Goal: Information Seeking & Learning: Check status

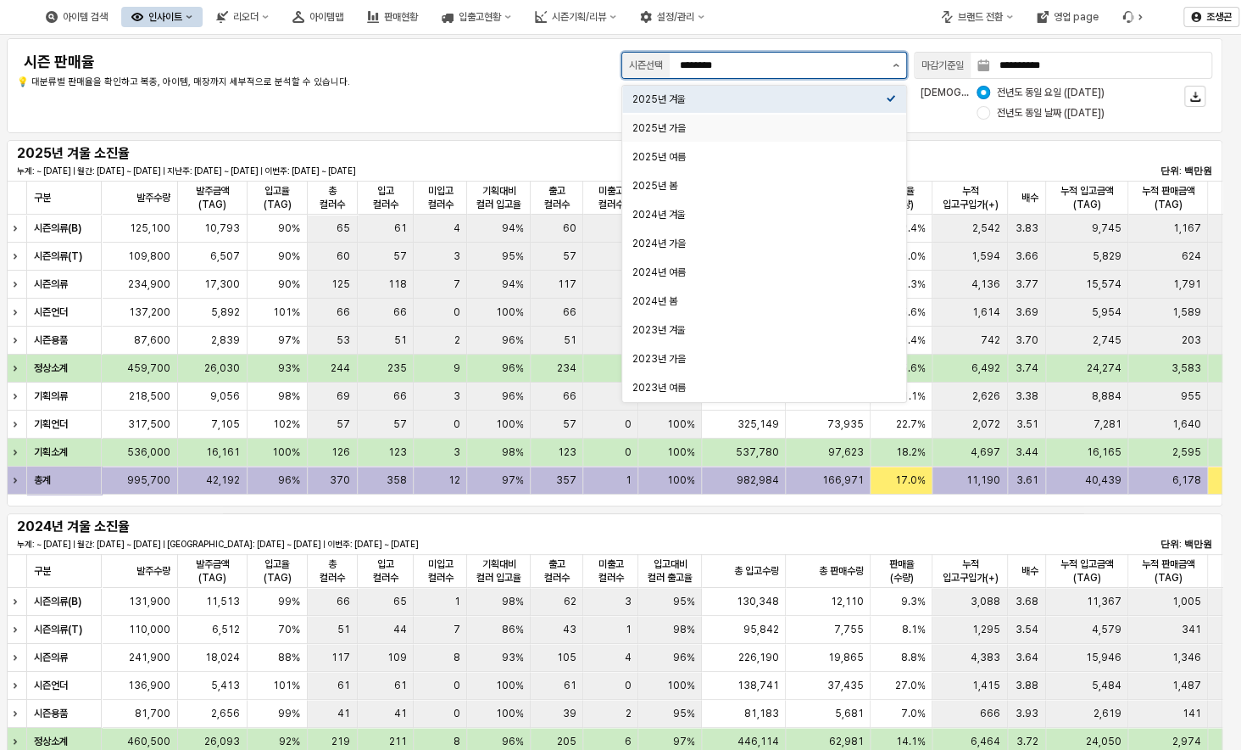
click at [658, 127] on div "2025년 가을" at bounding box center [760, 128] width 254 height 14
type input "********"
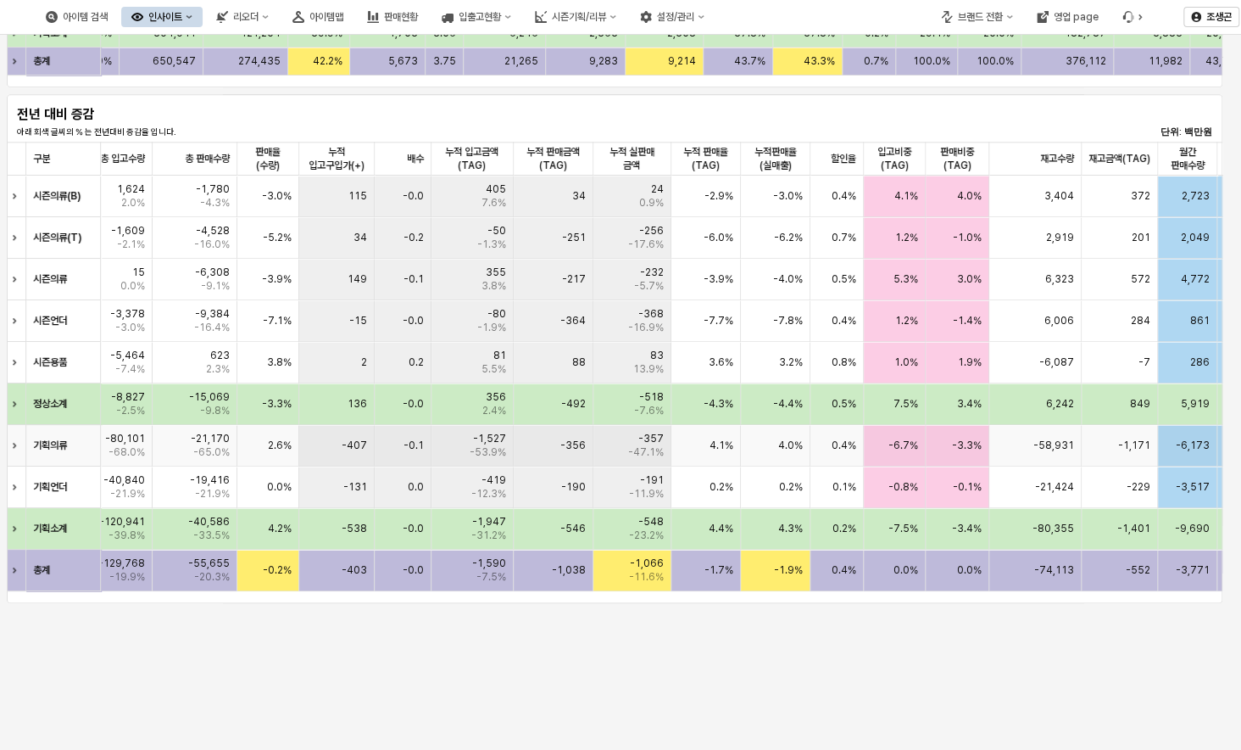
scroll to position [715, 0]
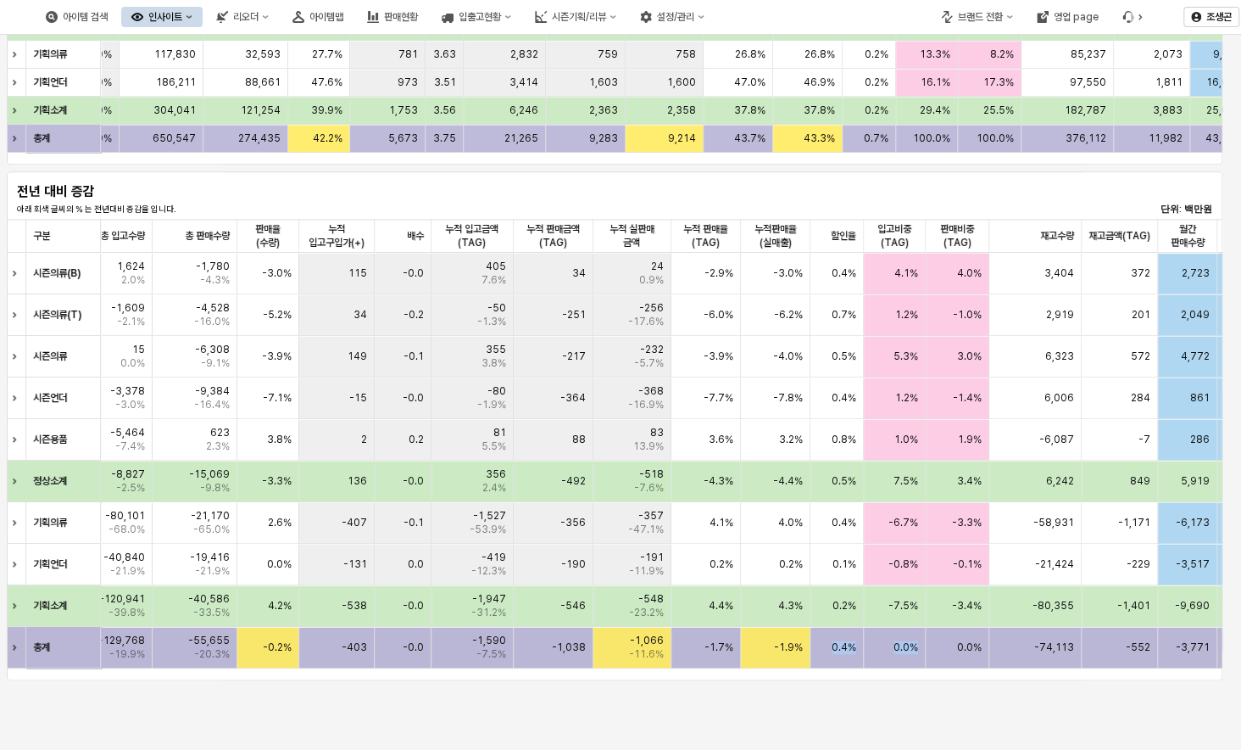
drag, startPoint x: 806, startPoint y: 663, endPoint x: 923, endPoint y: 664, distance: 117.0
click at [923, 664] on div "총계 -26 0 0% -129,768 -19.9% -55,655 -20.3% -0.2% -403 -0.0 -1,590 -7.5% -1,038 …" at bounding box center [897, 648] width 2191 height 42
click at [636, 436] on div "83 13.9%" at bounding box center [633, 440] width 78 height 42
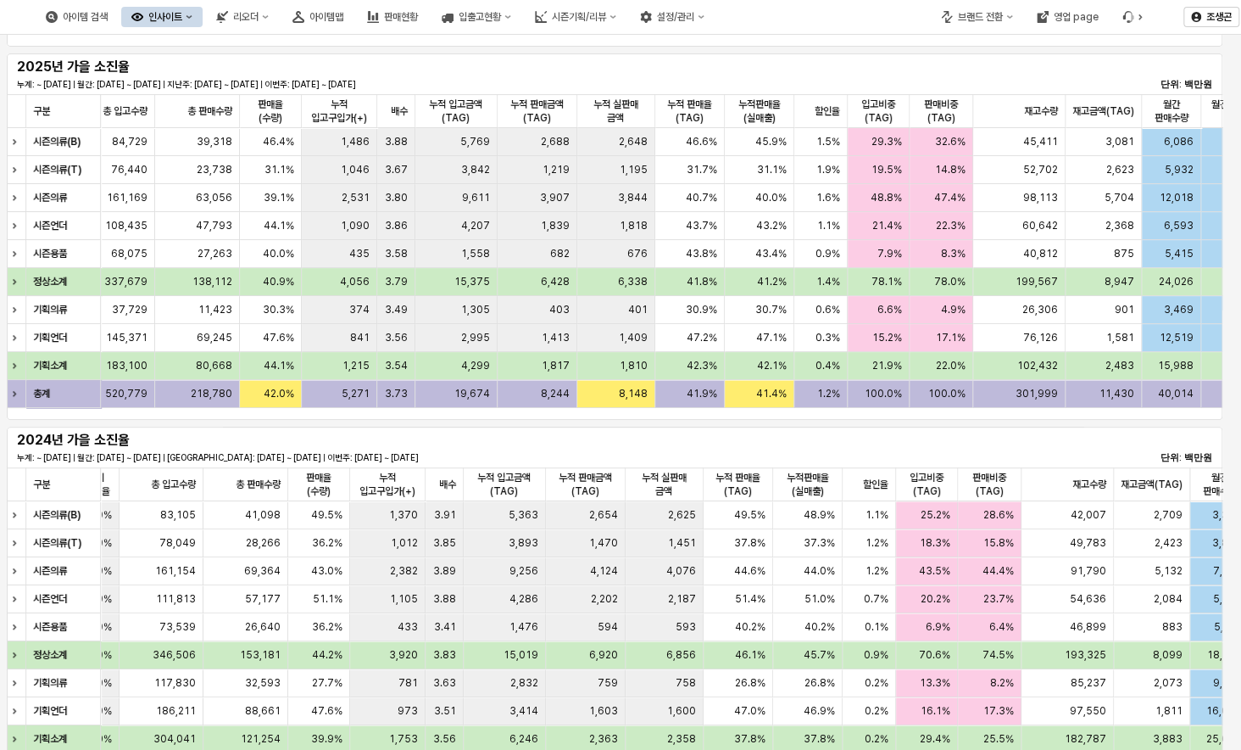
scroll to position [0, 0]
